Goal: Obtain resource: Download file/media

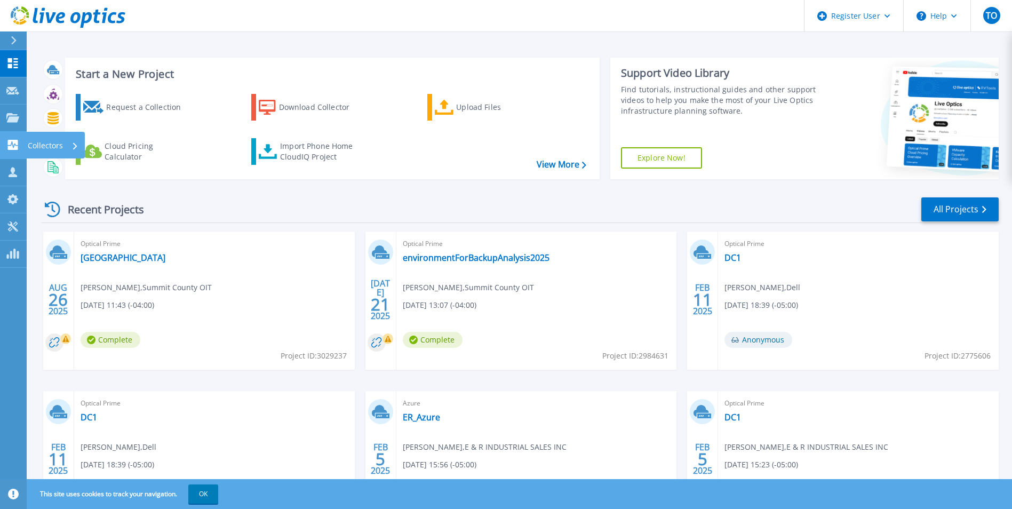
click at [56, 142] on p "Collectors" at bounding box center [45, 146] width 35 height 28
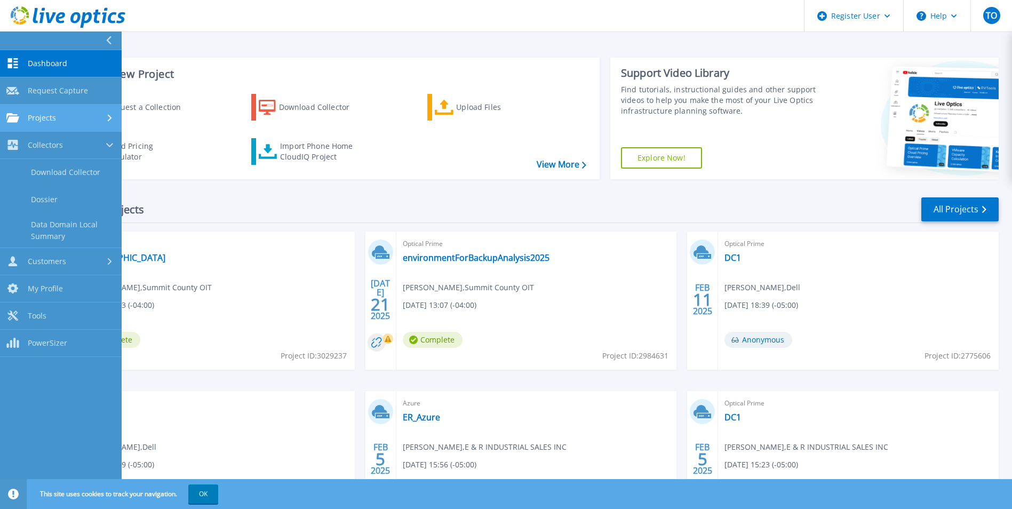
click at [103, 121] on div "Projects" at bounding box center [60, 118] width 109 height 10
click at [108, 110] on link "Projects Projects" at bounding box center [61, 118] width 122 height 27
click at [108, 112] on link "Projects Projects" at bounding box center [61, 118] width 122 height 27
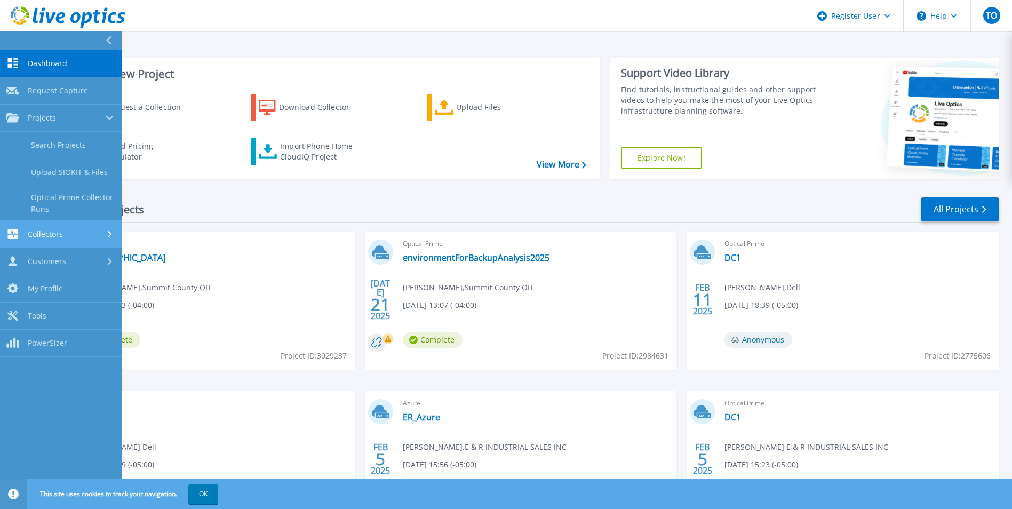
click at [94, 233] on div "Collectors" at bounding box center [60, 234] width 109 height 10
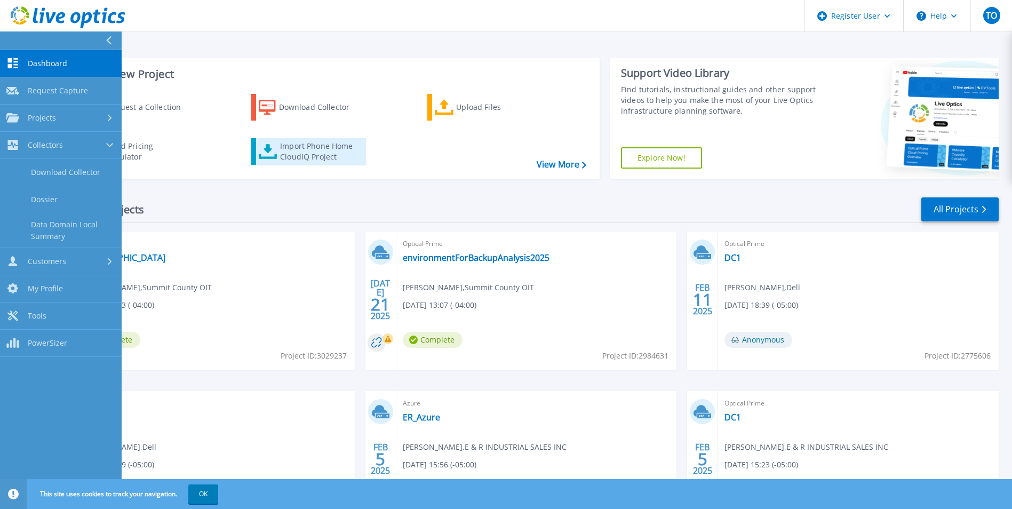
click at [337, 156] on div "Import Phone Home CloudIQ Project" at bounding box center [321, 151] width 83 height 21
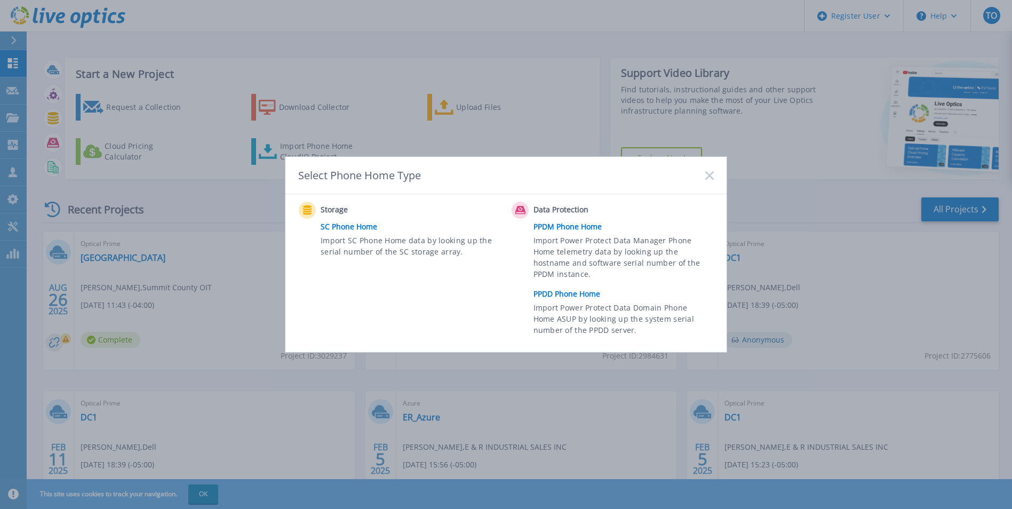
click at [557, 293] on link "PPDD Phone Home" at bounding box center [626, 294] width 186 height 16
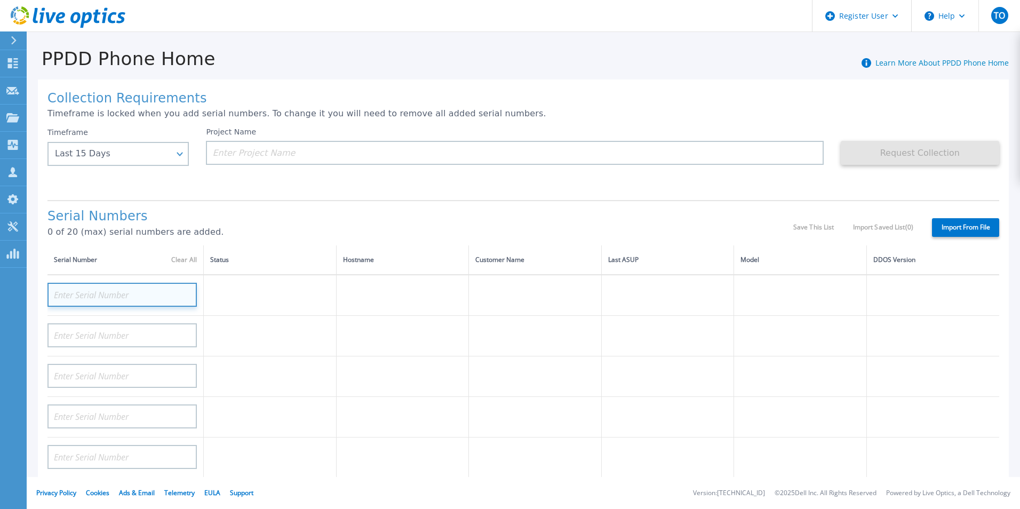
click at [85, 296] on input at bounding box center [121, 295] width 149 height 24
paste input "2FNDV64"
click at [188, 299] on input "2FNDV64" at bounding box center [121, 295] width 149 height 24
type input "2FNDV64"
click at [137, 296] on input at bounding box center [121, 295] width 149 height 24
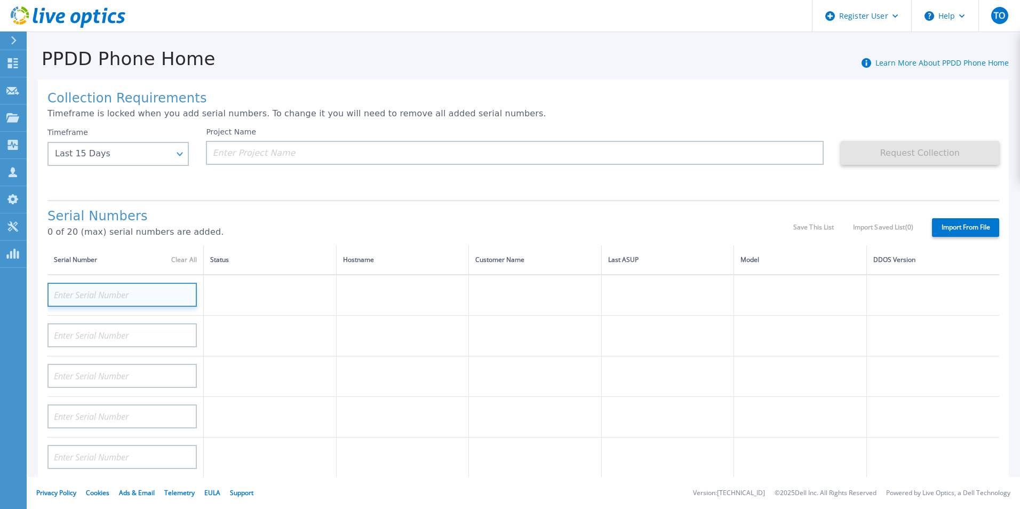
paste input "APX002504028"
type input "APX002504028"
click at [182, 294] on input "APX002504028" at bounding box center [121, 295] width 149 height 24
click at [111, 295] on input at bounding box center [121, 295] width 149 height 24
paste input "APX00250402812"
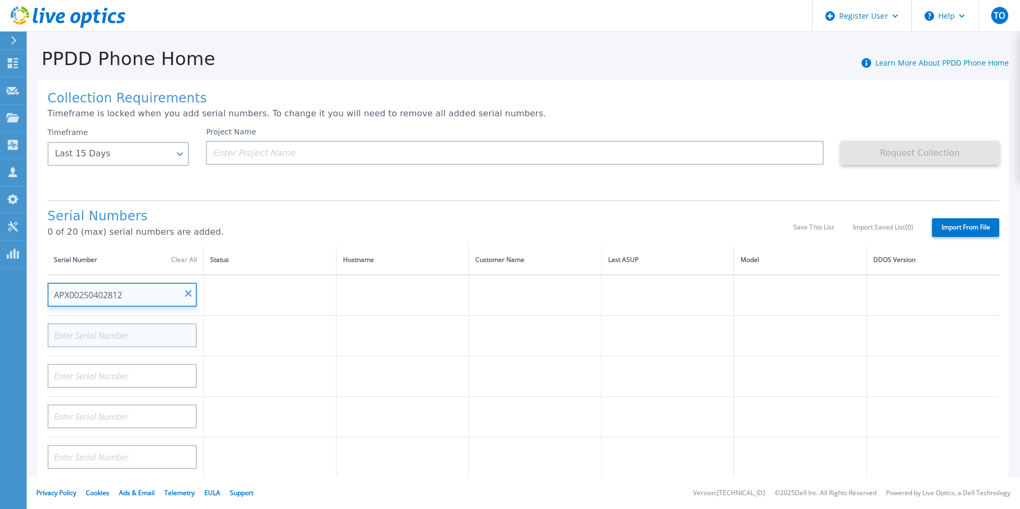
type input "APX00250402812"
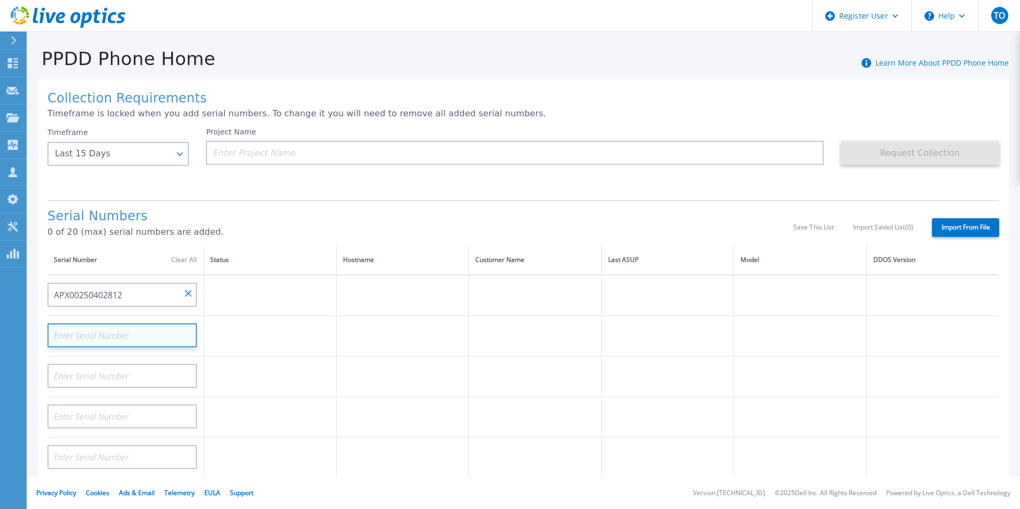
click at [112, 343] on input at bounding box center [121, 335] width 149 height 24
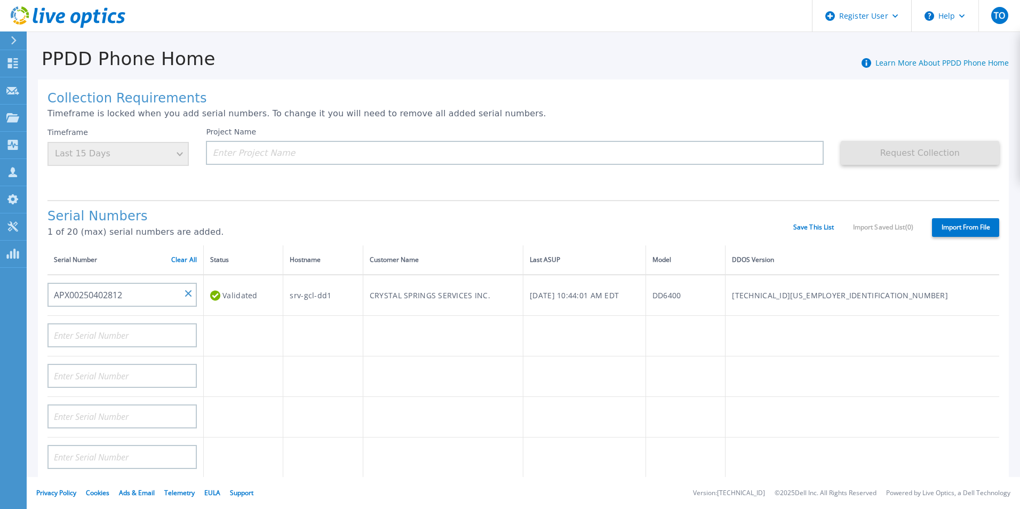
click at [969, 230] on label "Import From File" at bounding box center [965, 227] width 67 height 19
click at [0, 0] on input "Import From File" at bounding box center [0, 0] width 0 height 0
click at [102, 150] on div "Timeframe Last 15 Days" at bounding box center [117, 146] width 141 height 38
click at [260, 153] on input at bounding box center [514, 153] width 617 height 24
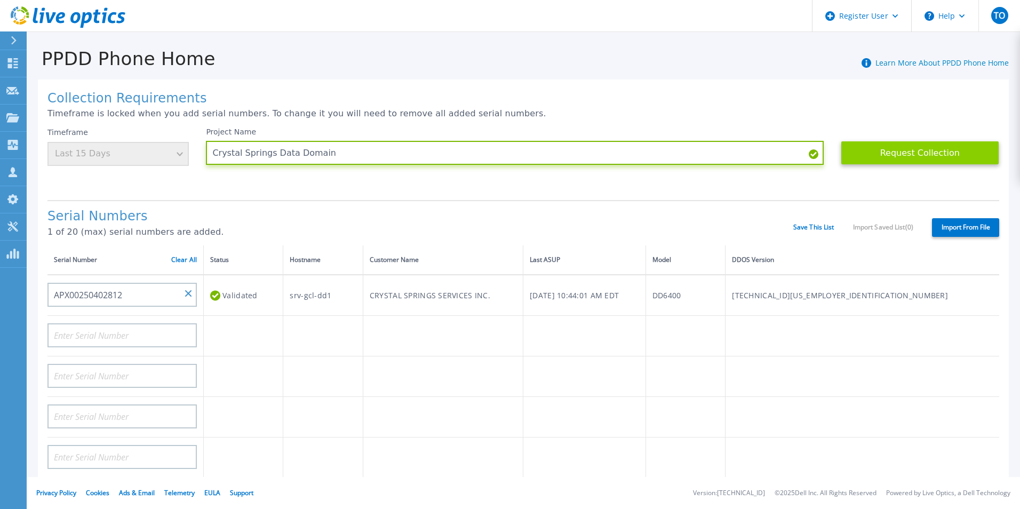
type input "Crystal Springs Data Domain"
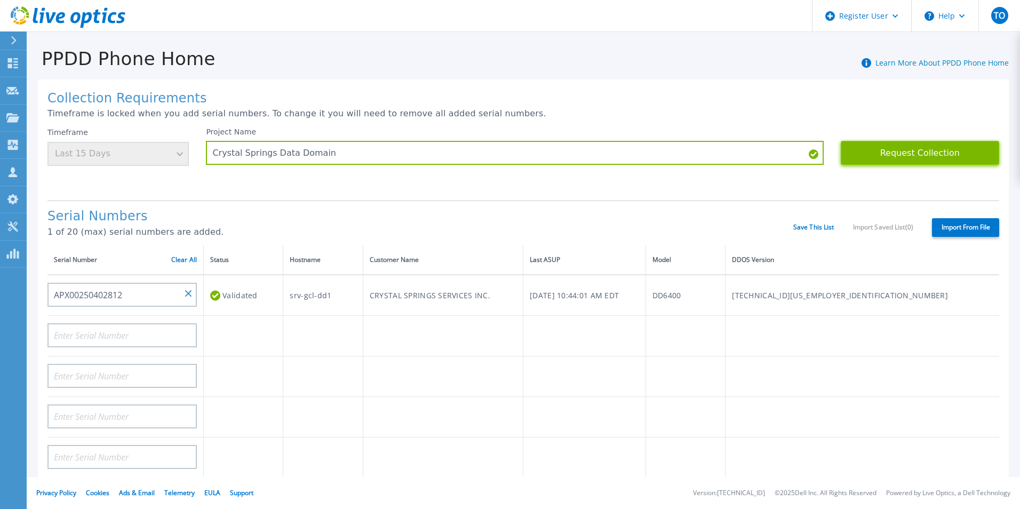
click at [914, 144] on button "Request Collection" at bounding box center [920, 153] width 158 height 24
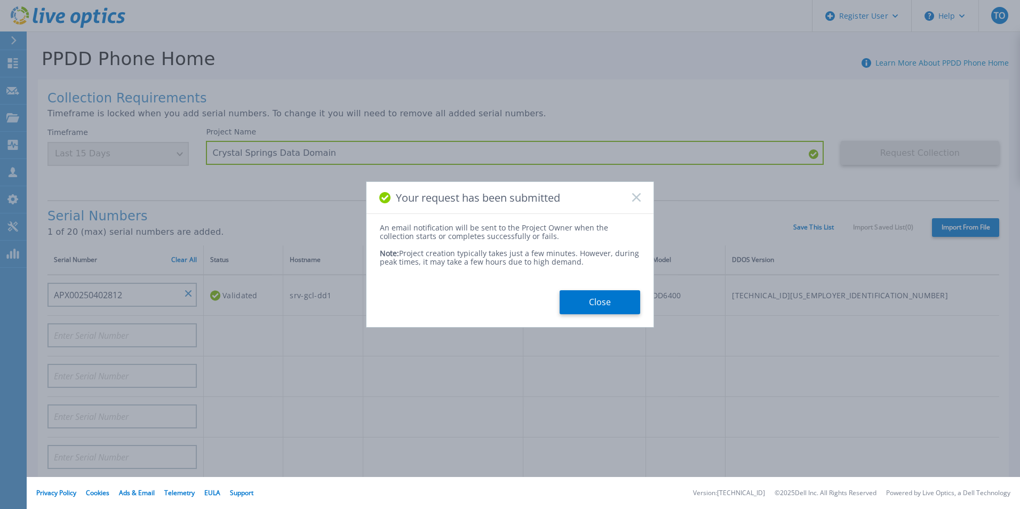
click at [645, 194] on div "Your request has been submitted" at bounding box center [509, 198] width 287 height 32
click at [643, 197] on div "Your request has been submitted" at bounding box center [509, 198] width 287 height 32
click at [633, 205] on div "Your request has been submitted" at bounding box center [509, 198] width 287 height 32
click at [632, 200] on icon at bounding box center [636, 197] width 9 height 9
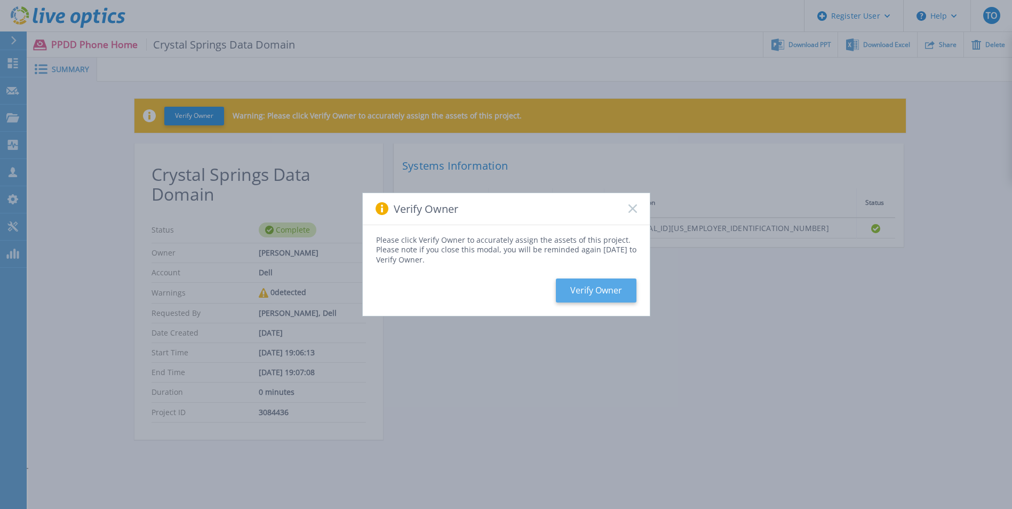
click at [602, 287] on button "Verify Owner" at bounding box center [596, 290] width 81 height 24
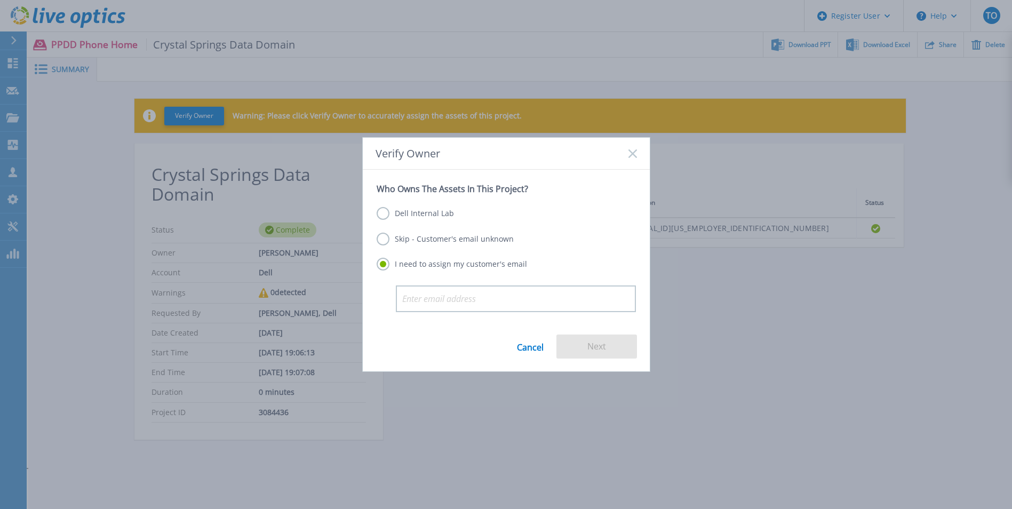
click at [380, 212] on label "Dell Internal Lab" at bounding box center [415, 213] width 77 height 13
click at [0, 0] on input "Dell Internal Lab" at bounding box center [0, 0] width 0 height 0
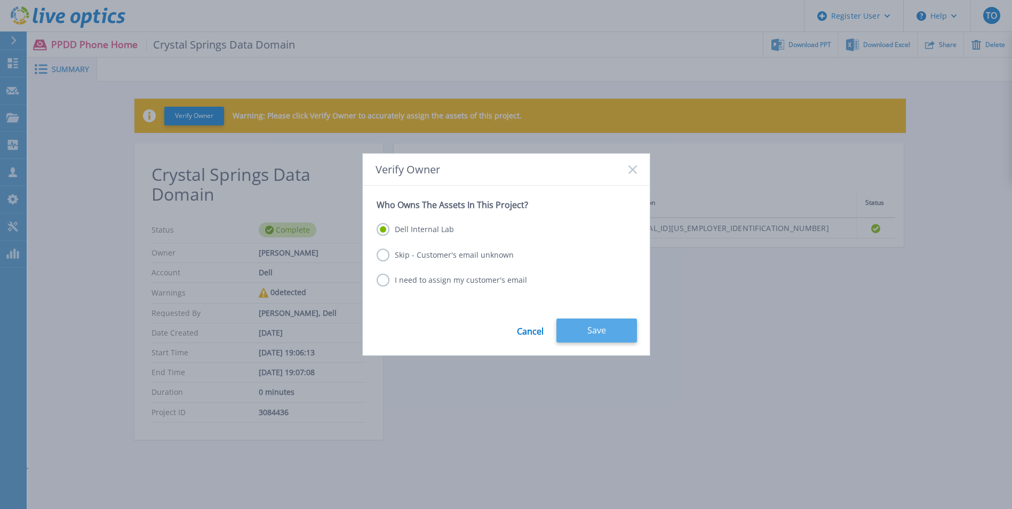
click at [591, 326] on button "Save" at bounding box center [596, 330] width 81 height 24
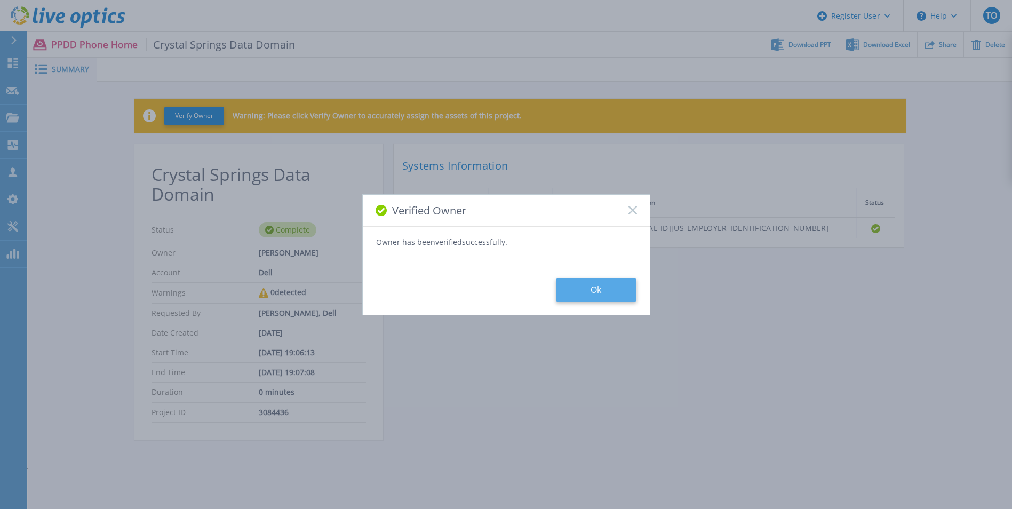
click at [590, 290] on button "Ok" at bounding box center [596, 290] width 81 height 24
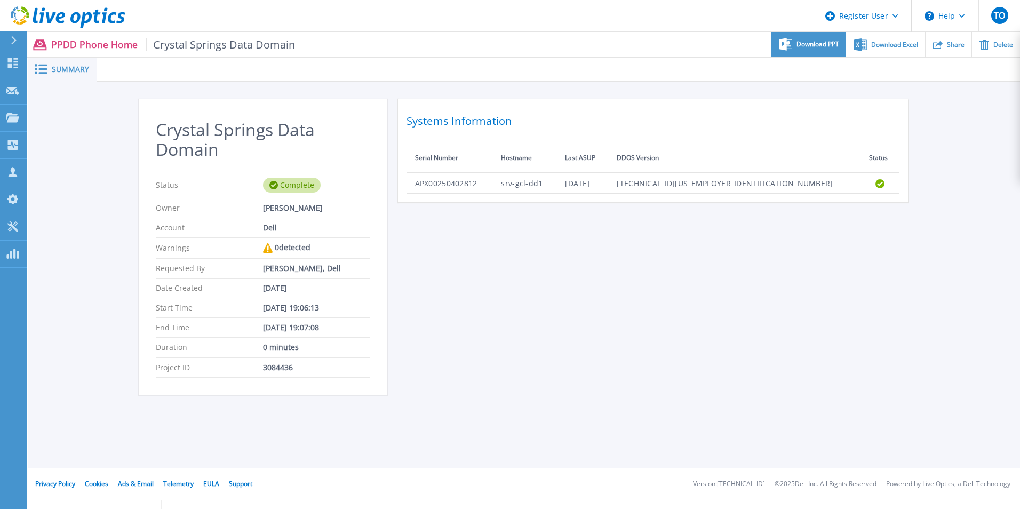
click at [814, 43] on span "Download PPT" at bounding box center [817, 44] width 43 height 6
